Goal: Feedback & Contribution: Leave review/rating

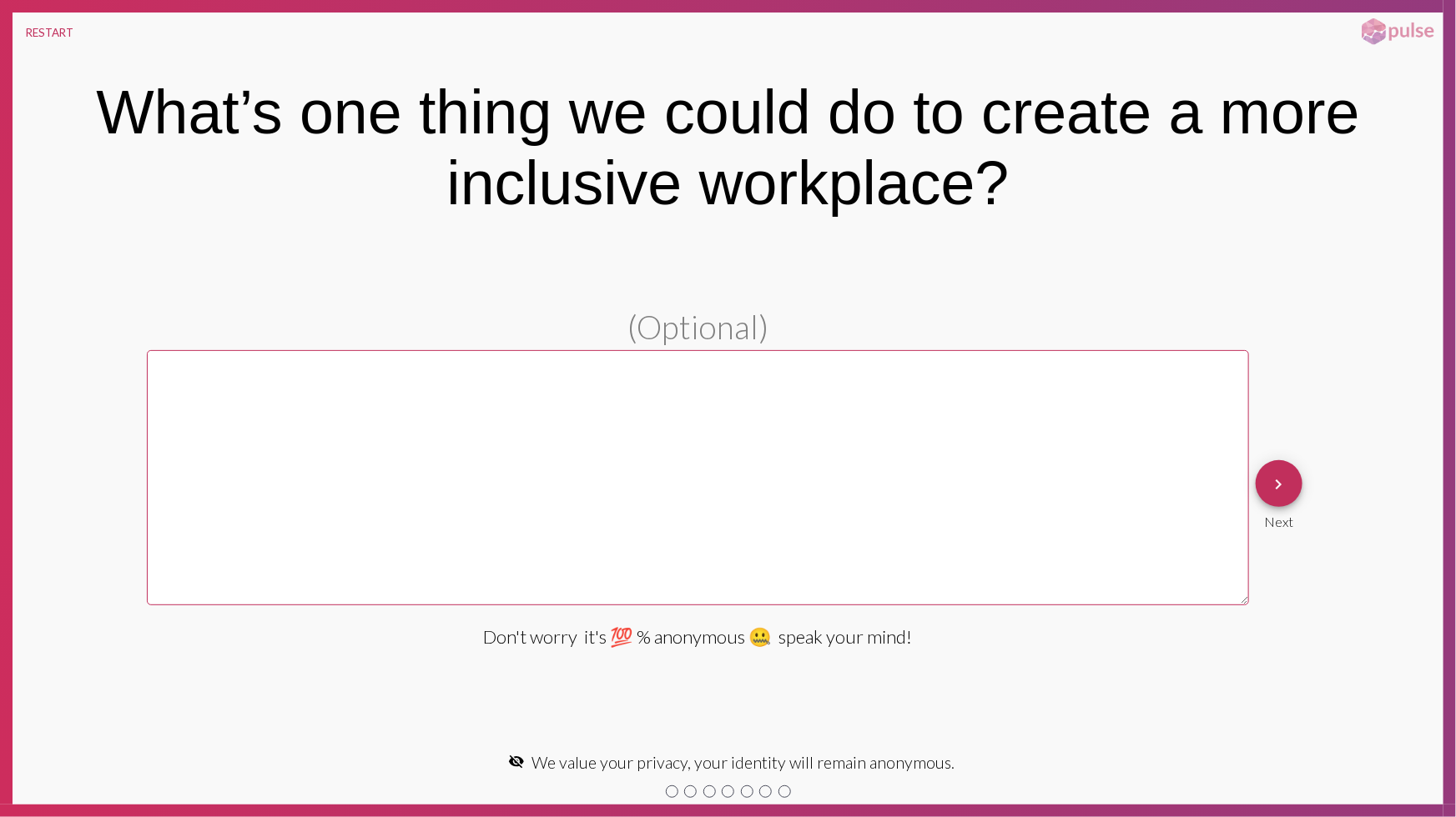
click at [1289, 476] on button "keyboard_arrow_right" at bounding box center [1279, 483] width 47 height 47
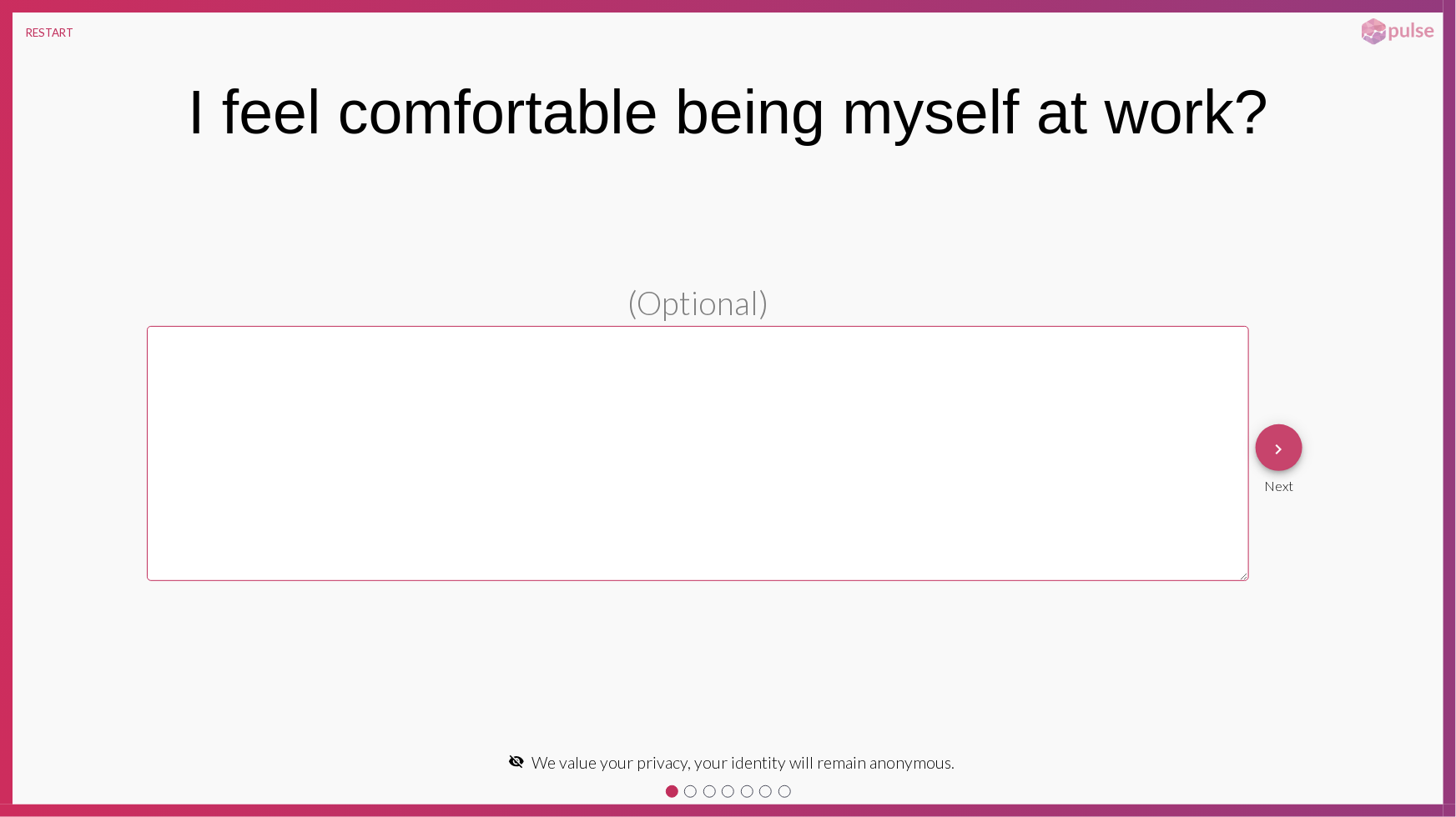
click at [1283, 464] on span "keyboard_arrow_right" at bounding box center [1278, 448] width 20 height 48
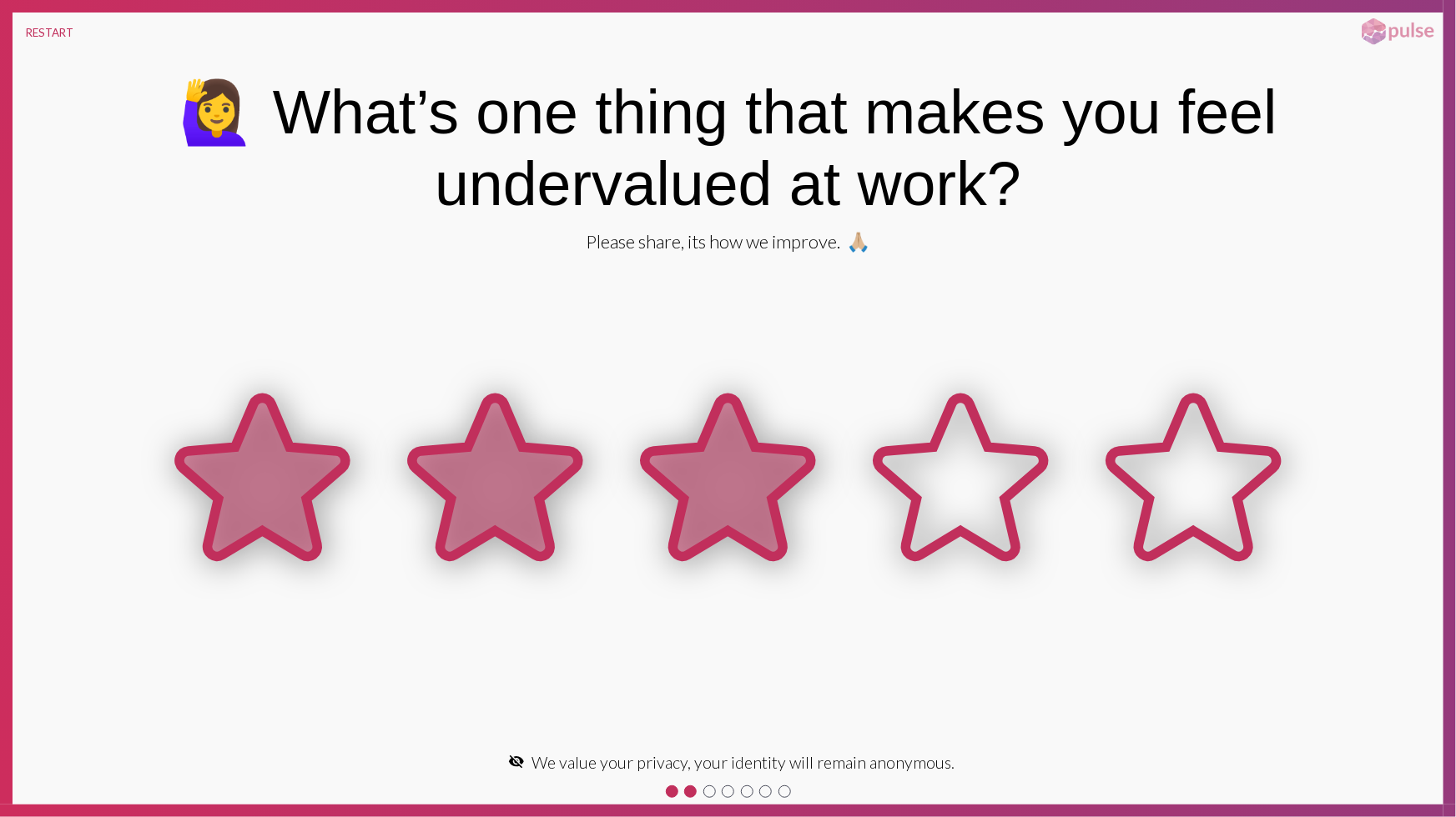
click at [751, 499] on icon at bounding box center [728, 477] width 166 height 159
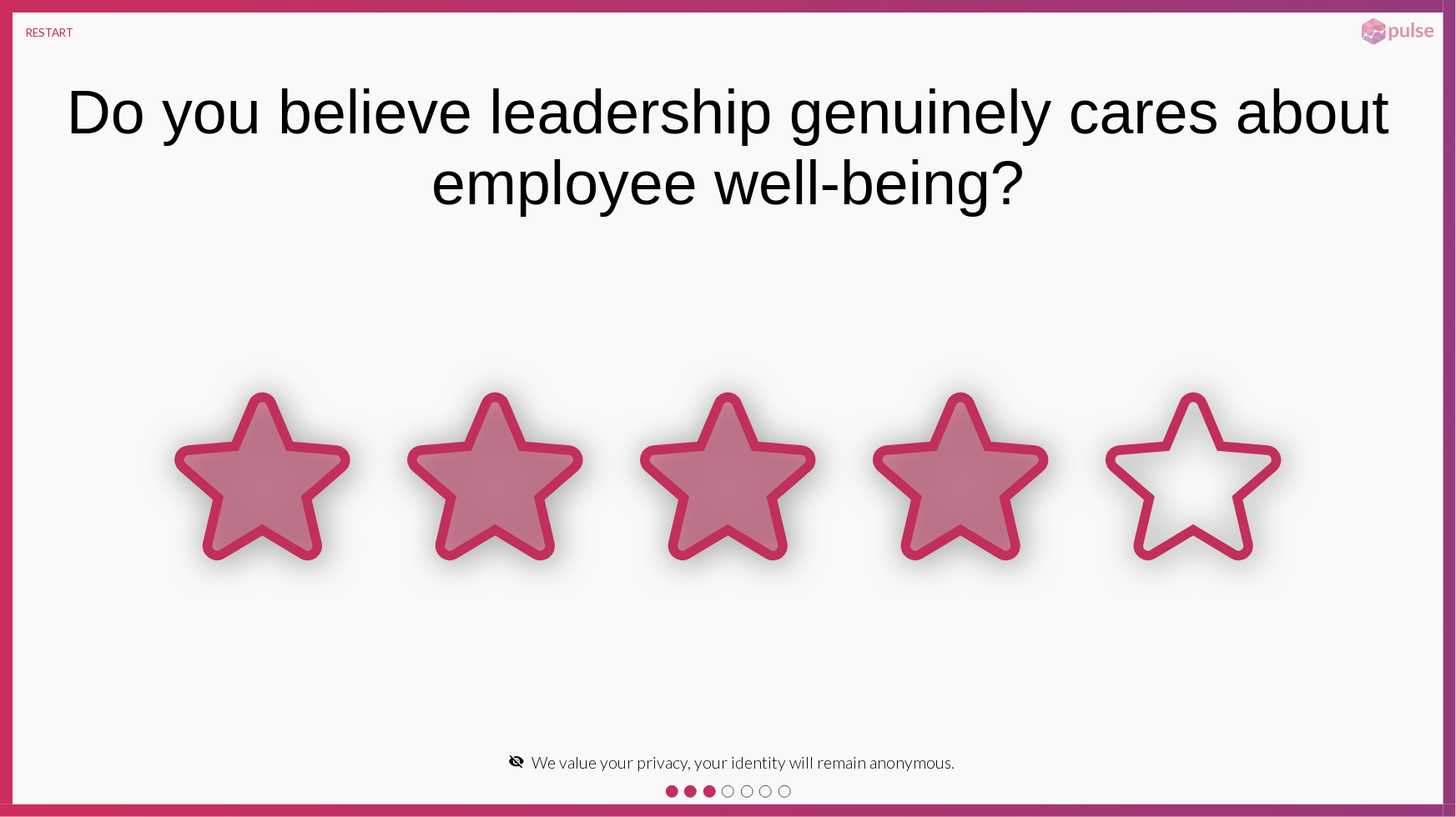
click at [997, 518] on icon at bounding box center [960, 477] width 166 height 159
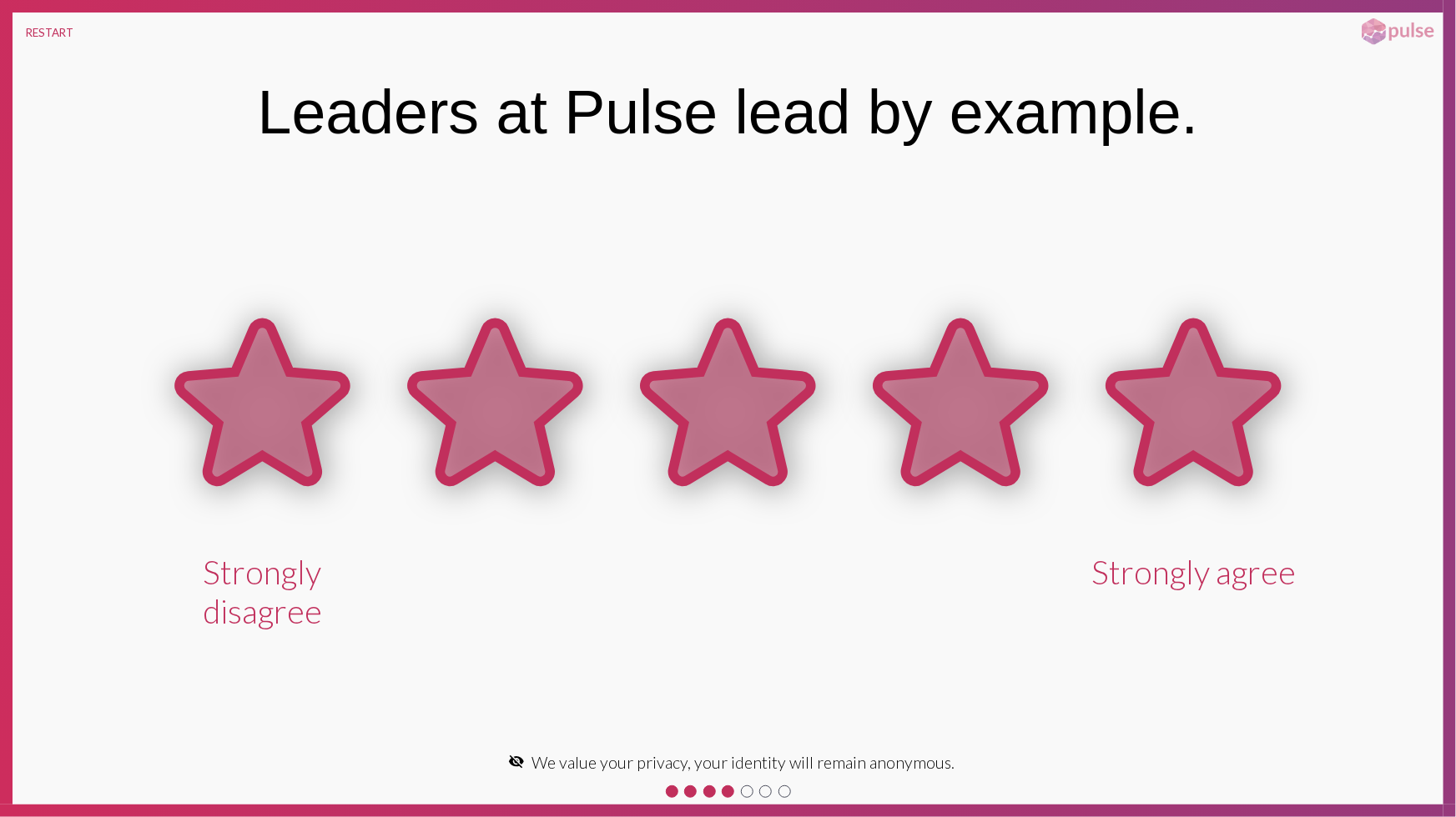
click at [1166, 384] on icon at bounding box center [1193, 402] width 166 height 159
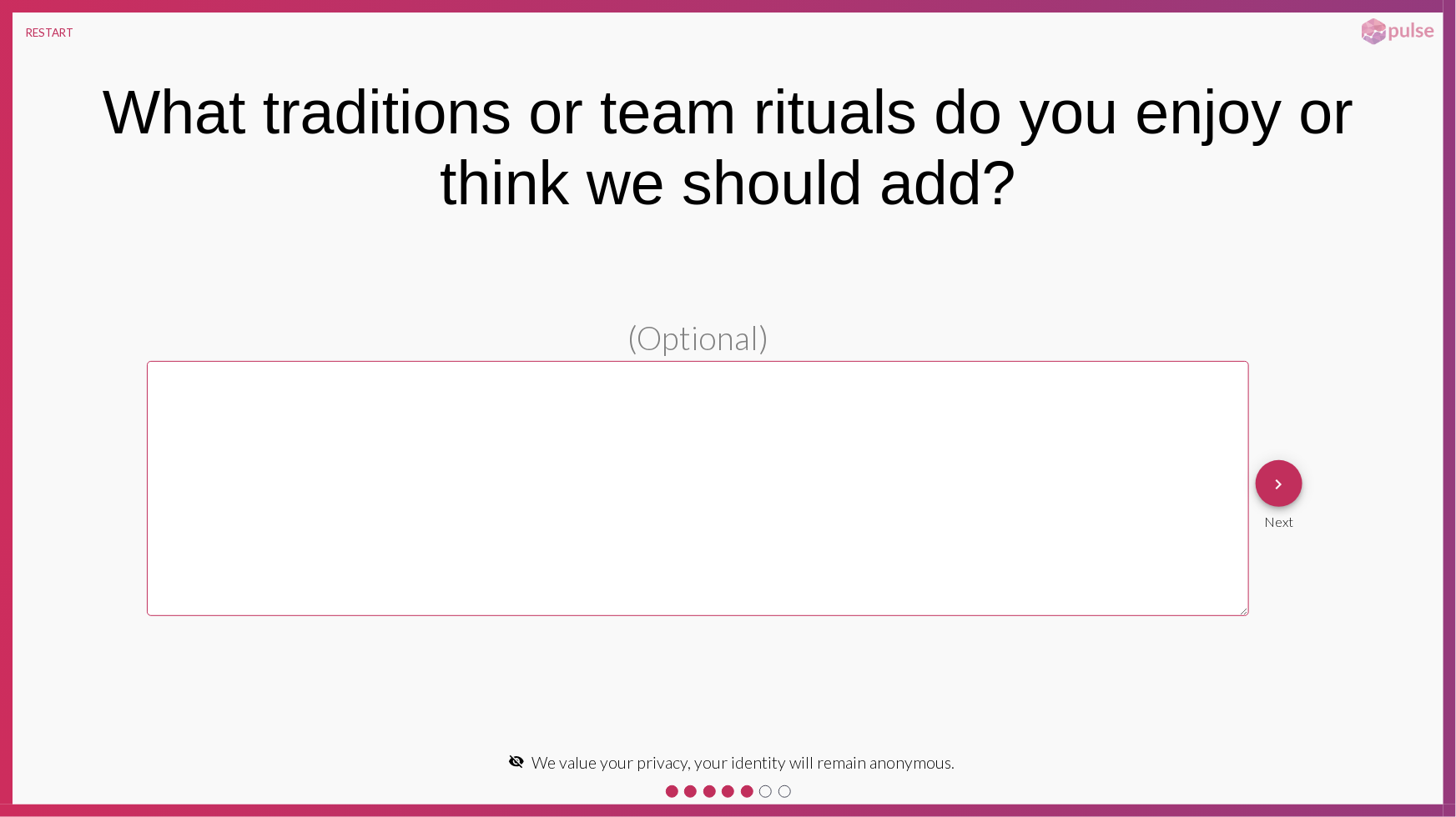
click at [1264, 492] on button "keyboard_arrow_right" at bounding box center [1279, 483] width 47 height 47
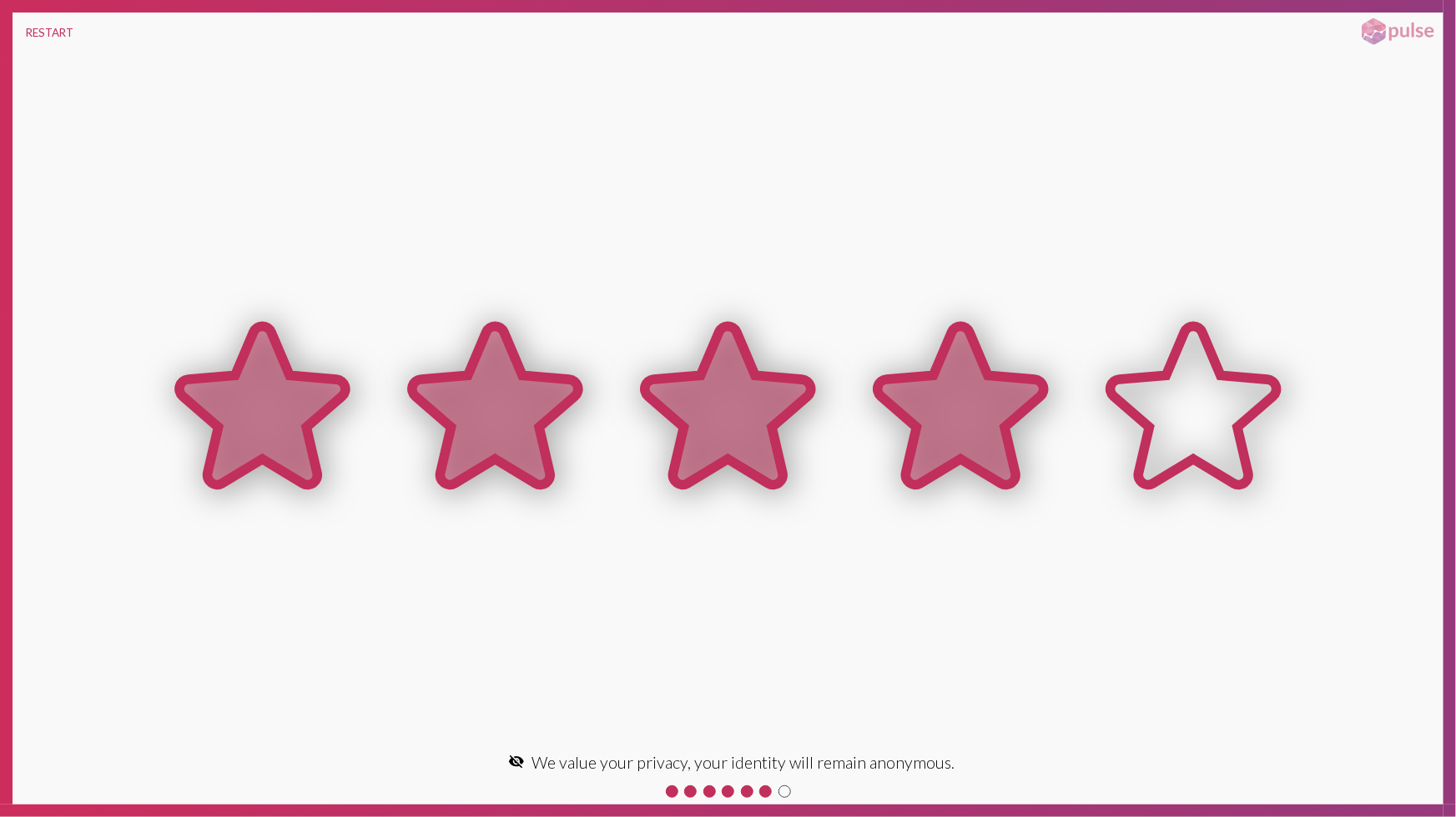
click at [946, 426] on icon at bounding box center [960, 406] width 166 height 159
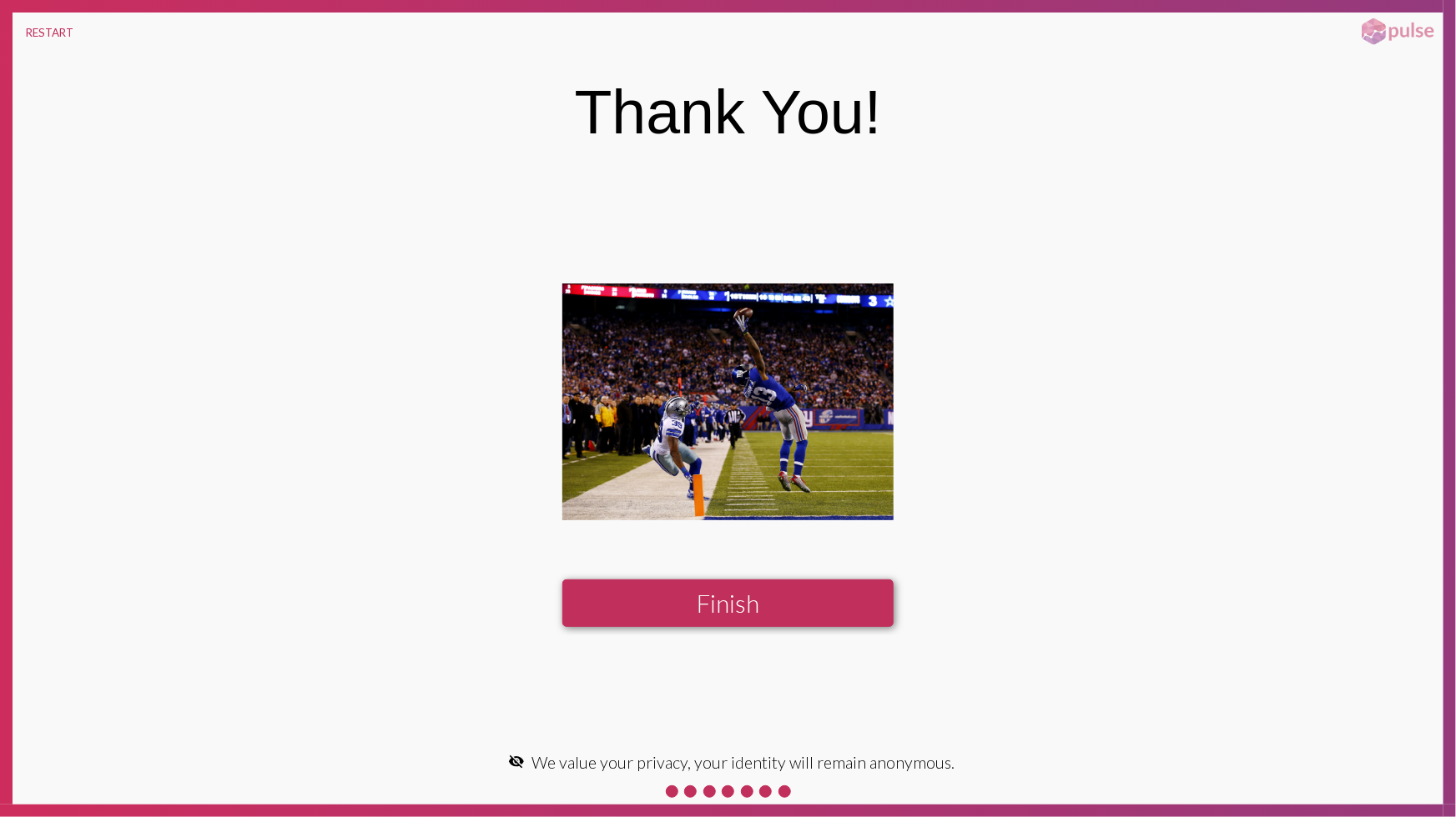
click at [689, 611] on button "Finish" at bounding box center [727, 603] width 330 height 48
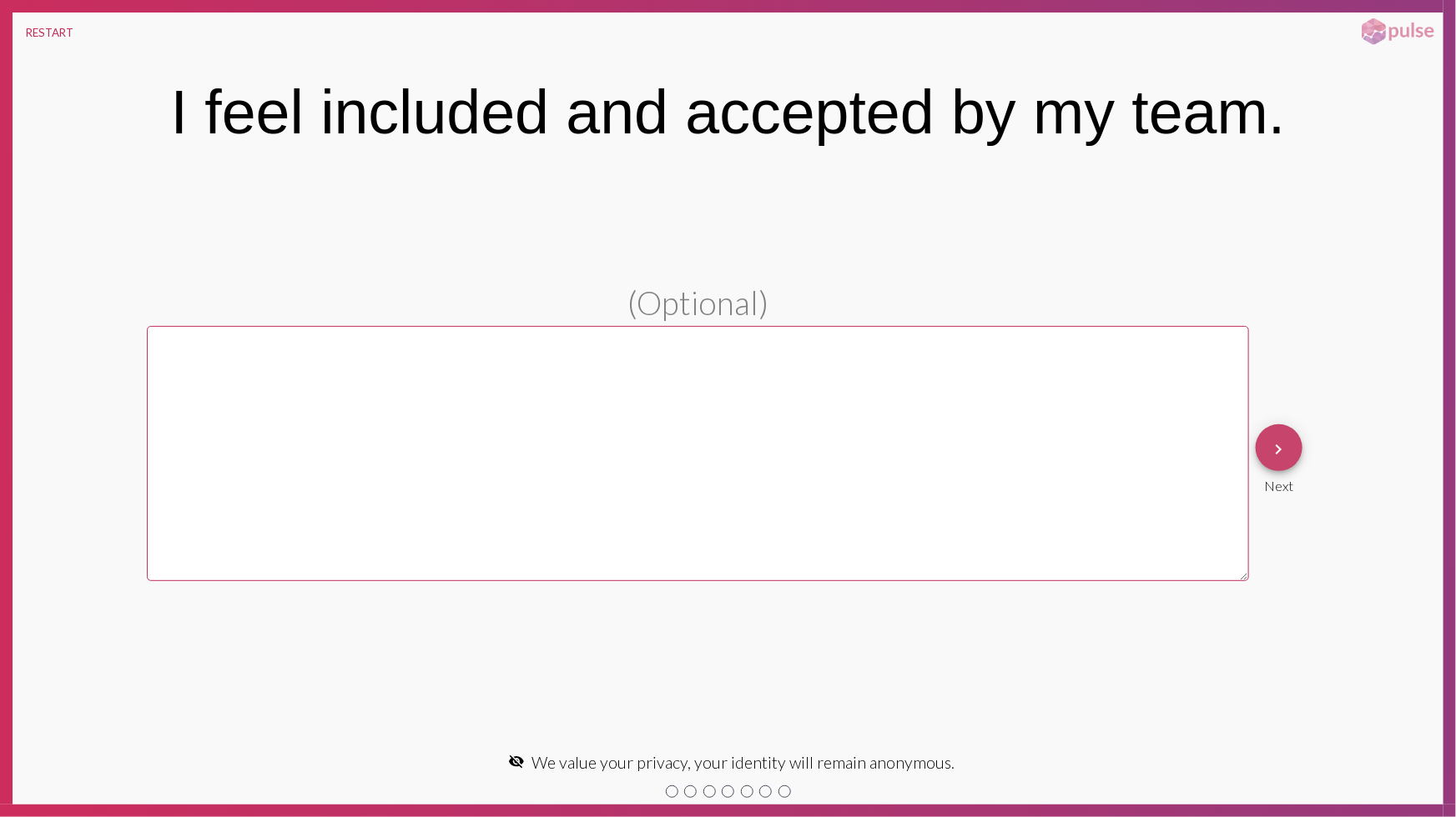
click at [1283, 440] on mat-icon "keyboard_arrow_right" at bounding box center [1278, 449] width 20 height 20
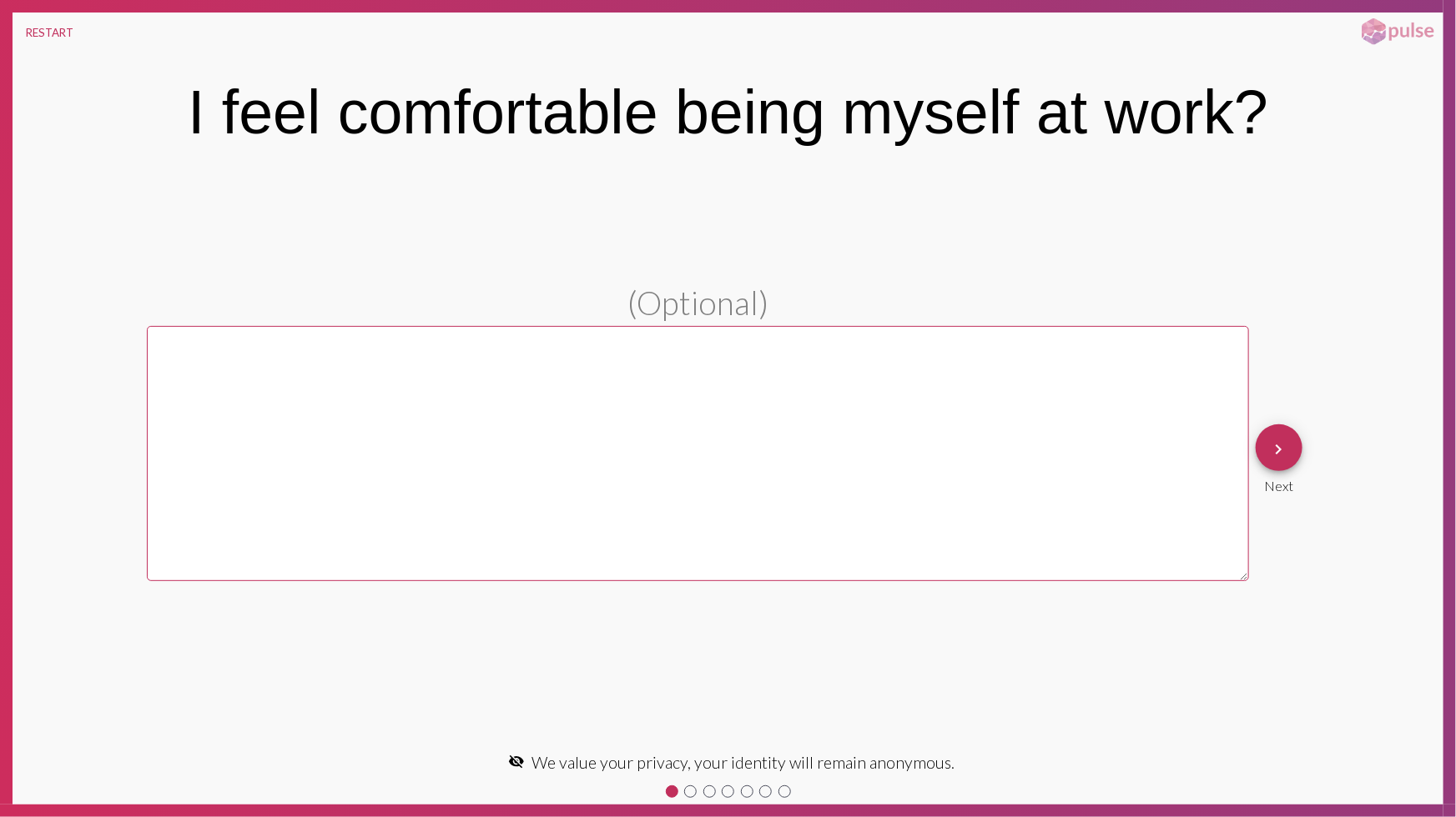
click at [1283, 440] on mat-icon "keyboard_arrow_right" at bounding box center [1278, 449] width 20 height 20
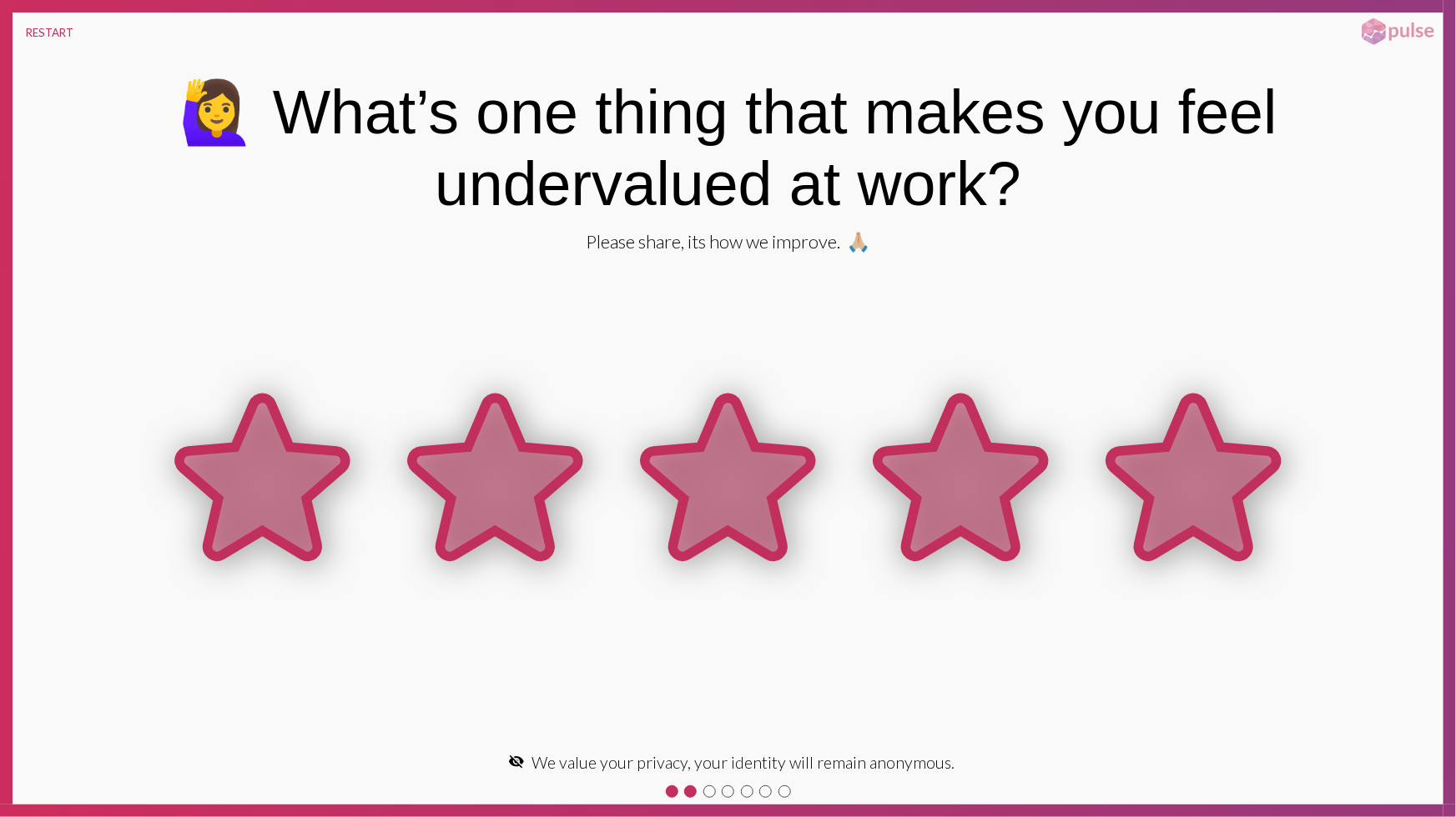
click at [1283, 439] on icon at bounding box center [1193, 479] width 233 height 233
